Goal: Navigation & Orientation: Understand site structure

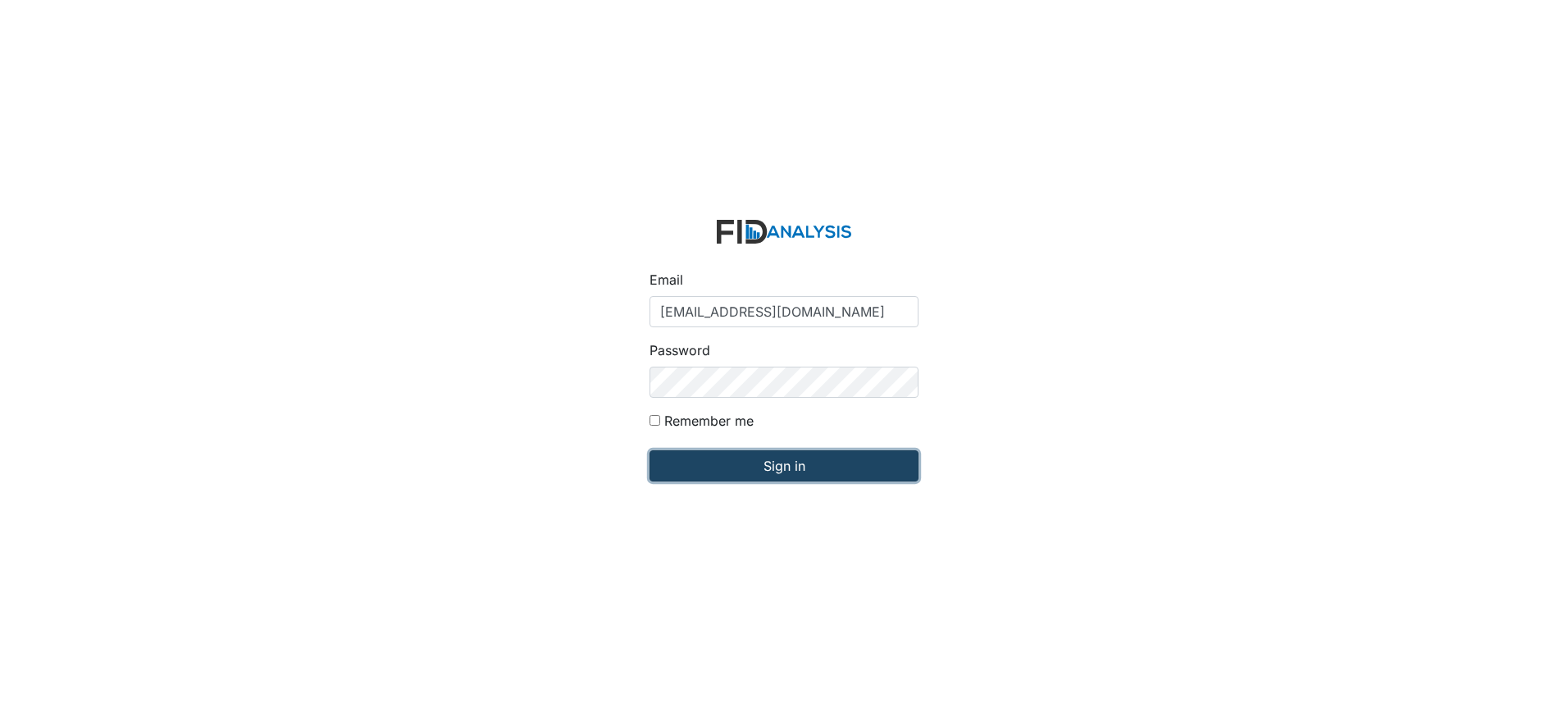
click at [794, 469] on input "Sign in" at bounding box center [784, 466] width 269 height 31
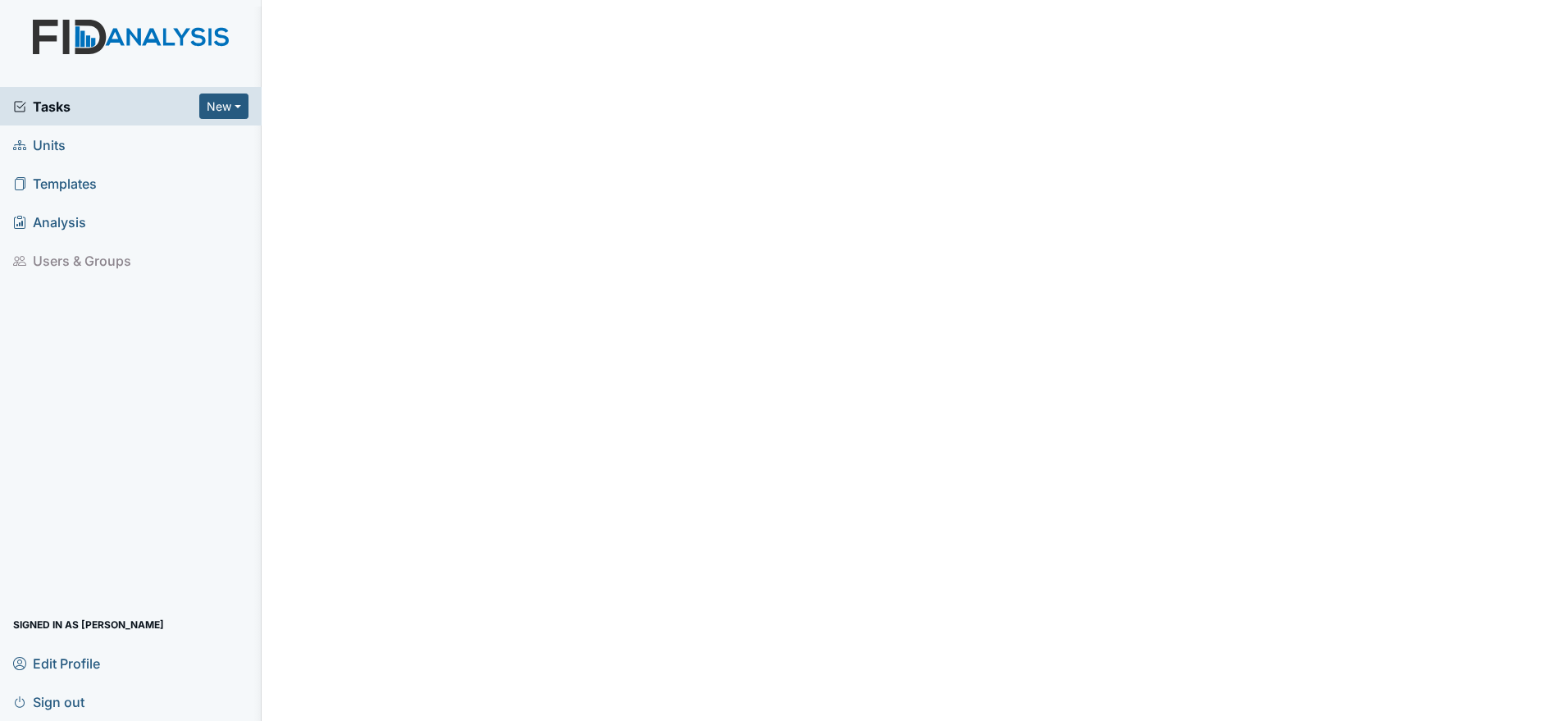
click at [42, 132] on span "Units" at bounding box center [39, 145] width 52 height 25
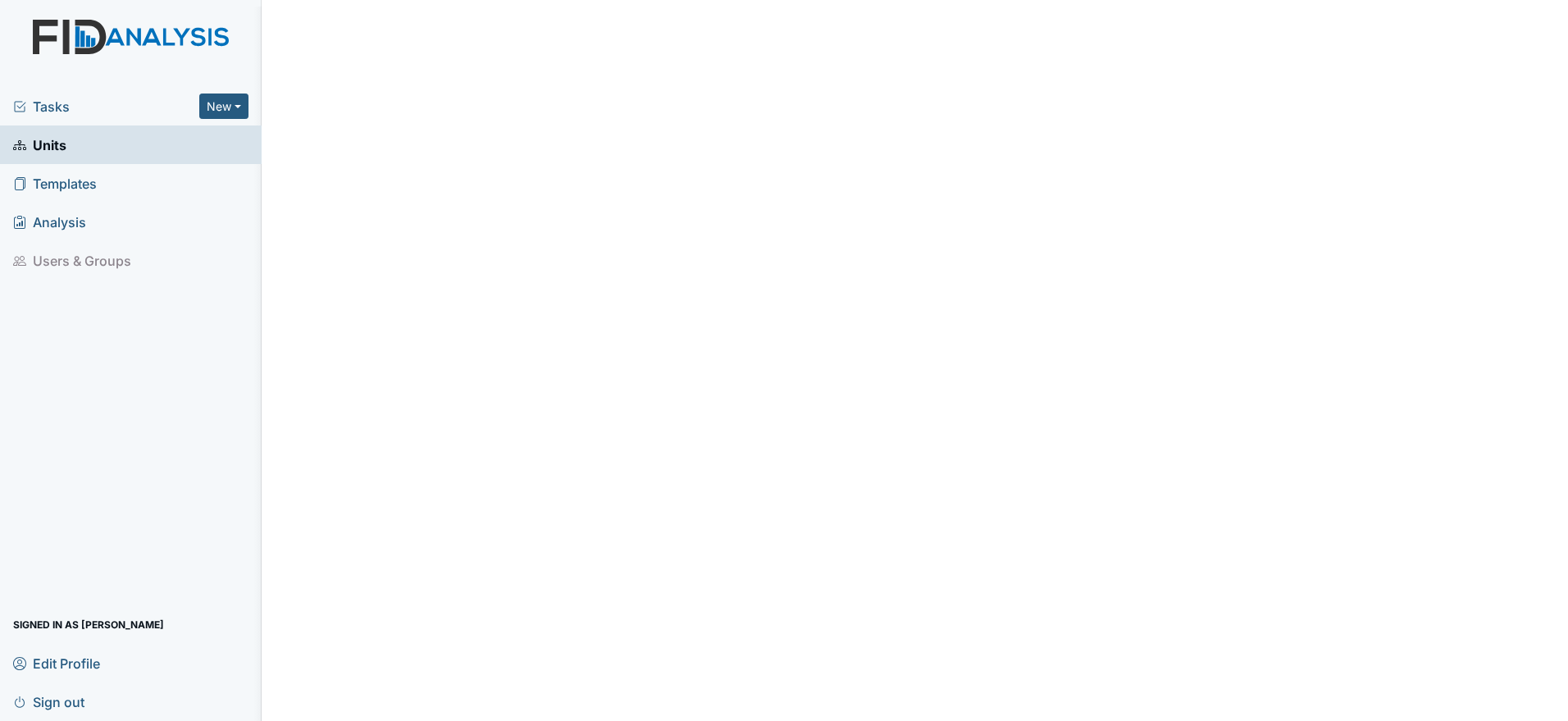
click at [85, 97] on span "Tasks" at bounding box center [107, 106] width 187 height 19
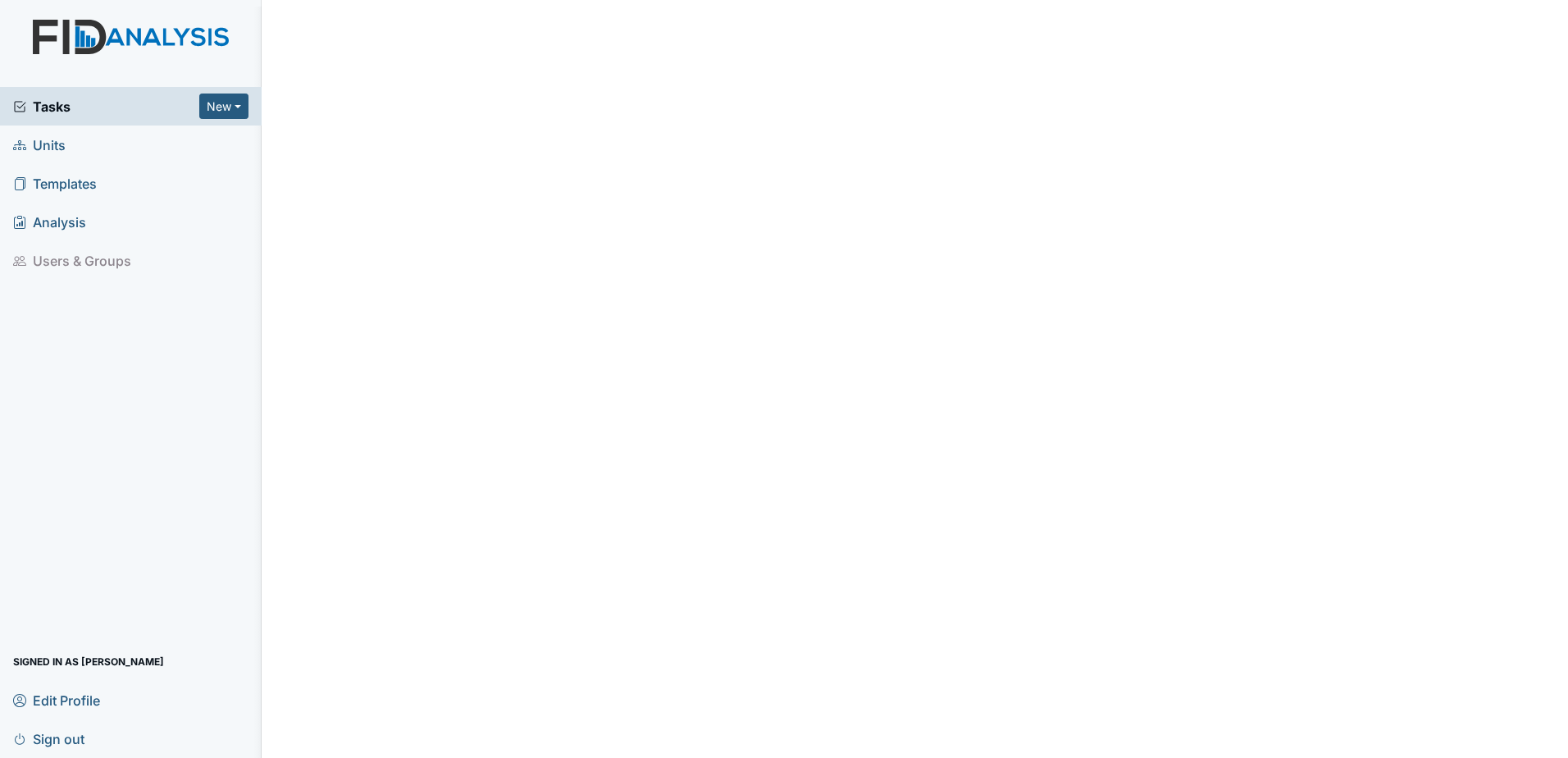
click at [83, 209] on span "Analysis" at bounding box center [50, 222] width 73 height 25
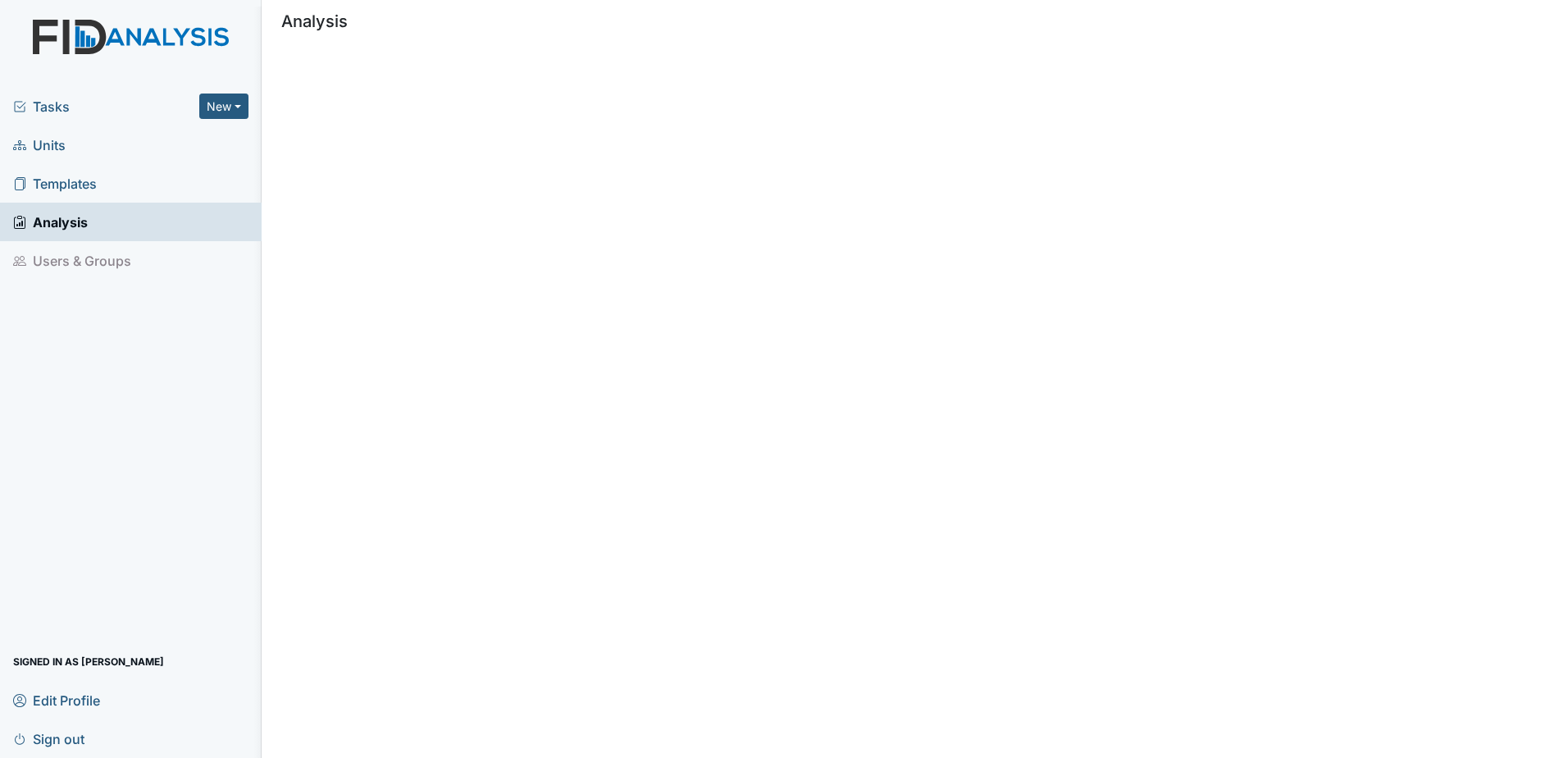
click at [74, 174] on span "Templates" at bounding box center [55, 183] width 84 height 25
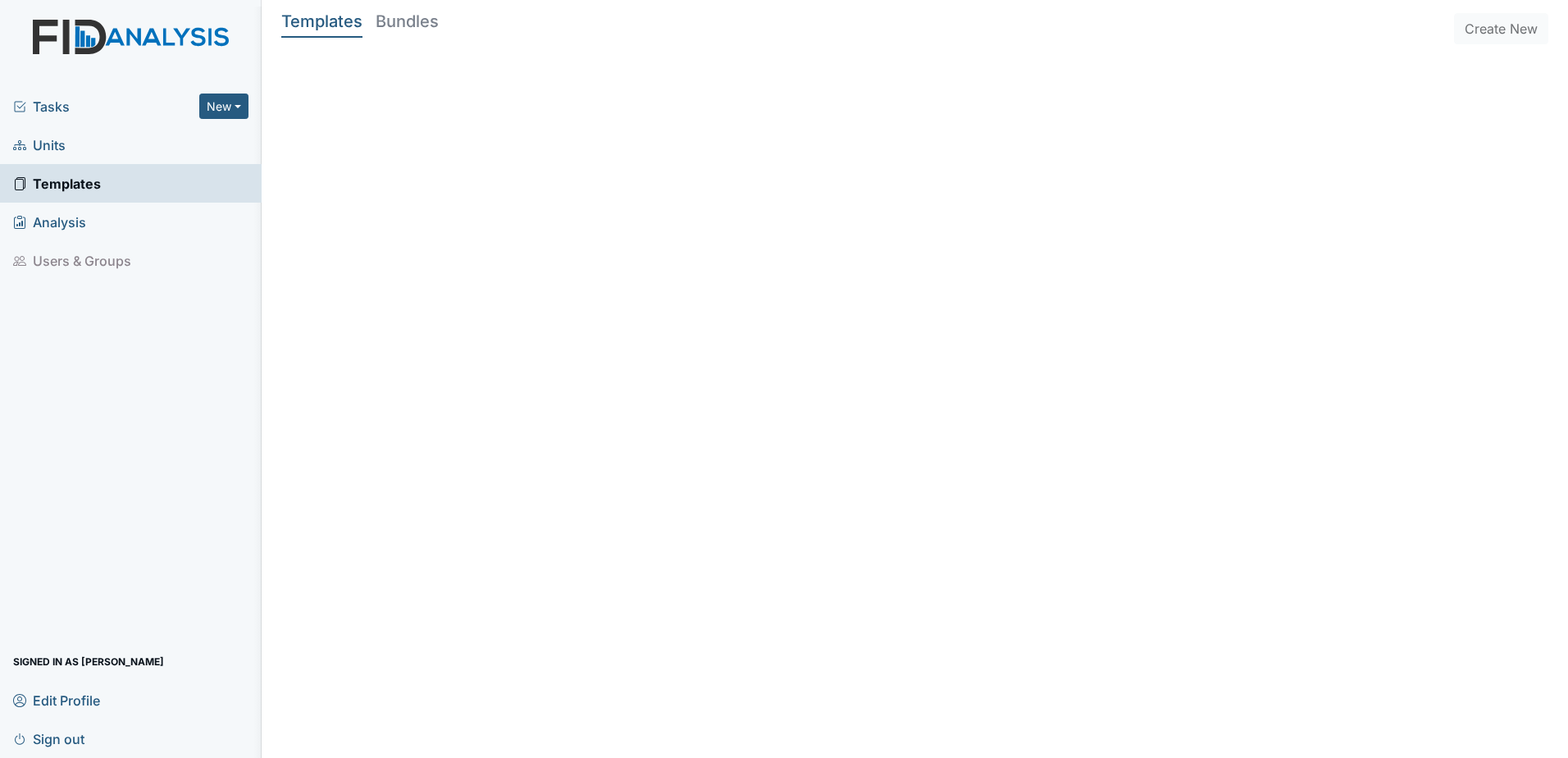
click at [47, 138] on span "Units" at bounding box center [39, 145] width 52 height 25
